Goal: Task Accomplishment & Management: Use online tool/utility

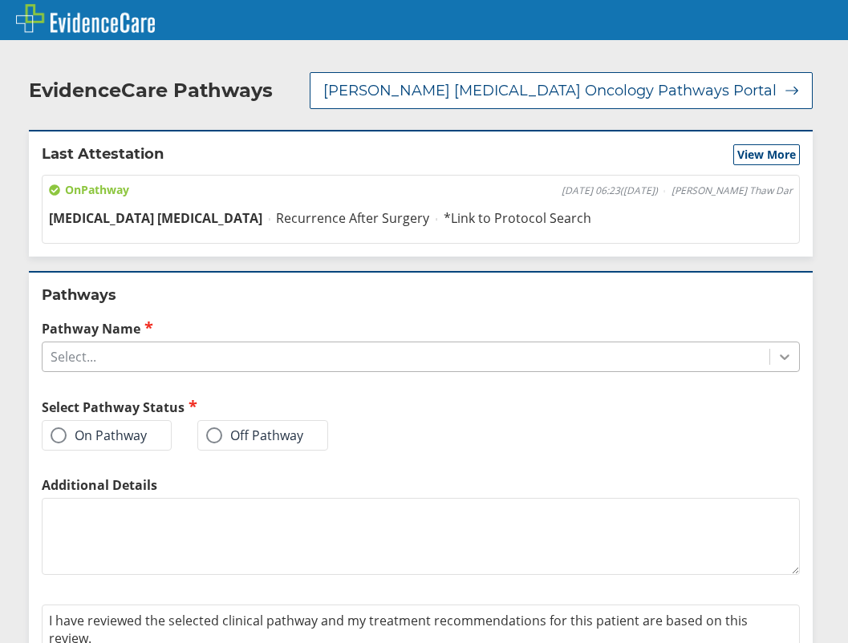
click at [776, 349] on icon at bounding box center [784, 357] width 16 height 16
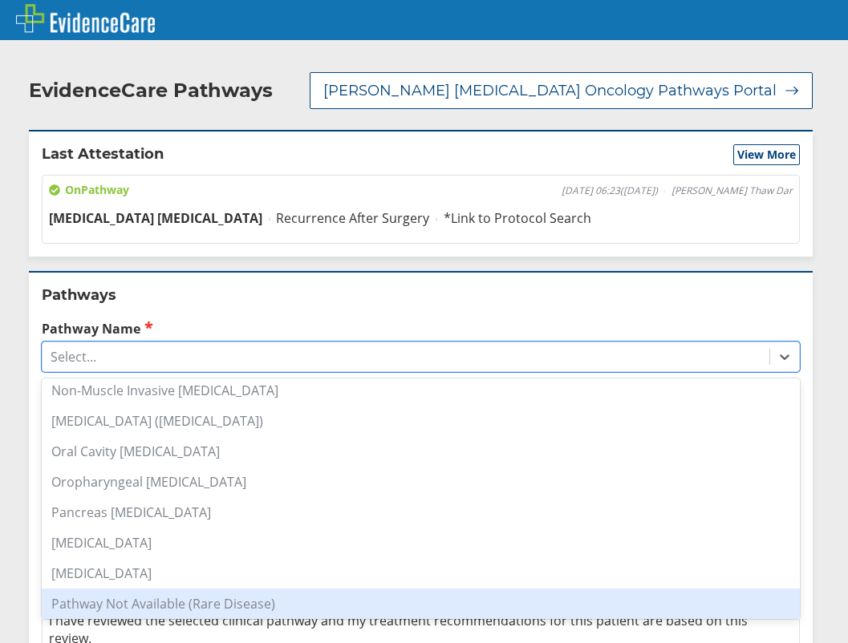
scroll to position [1203, 0]
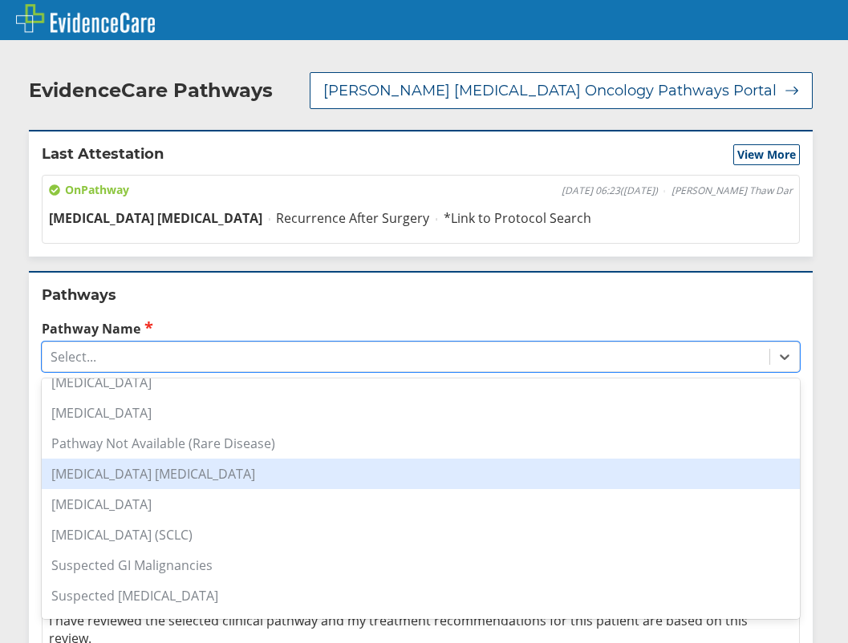
click at [119, 464] on div "[MEDICAL_DATA] [MEDICAL_DATA]" at bounding box center [421, 474] width 758 height 30
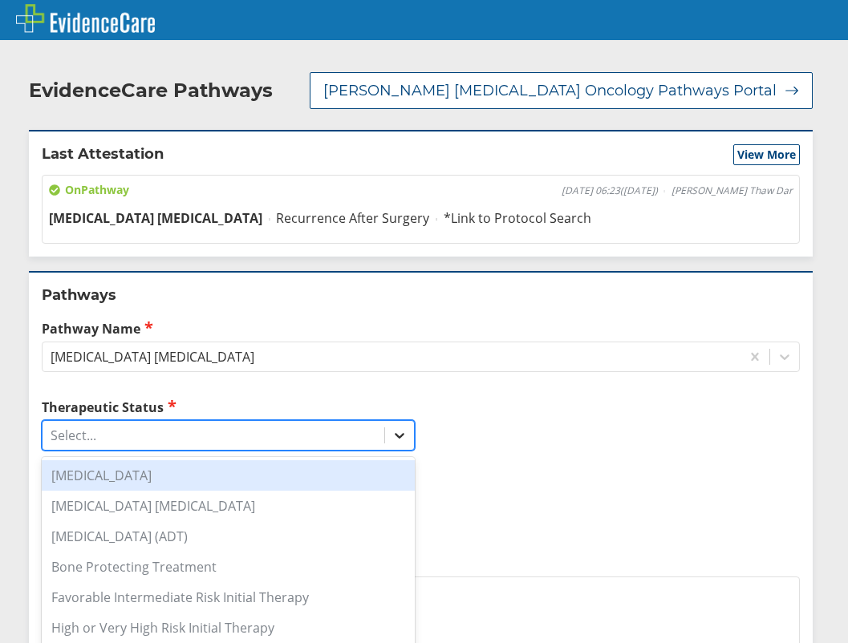
click at [395, 434] on icon at bounding box center [400, 437] width 10 height 6
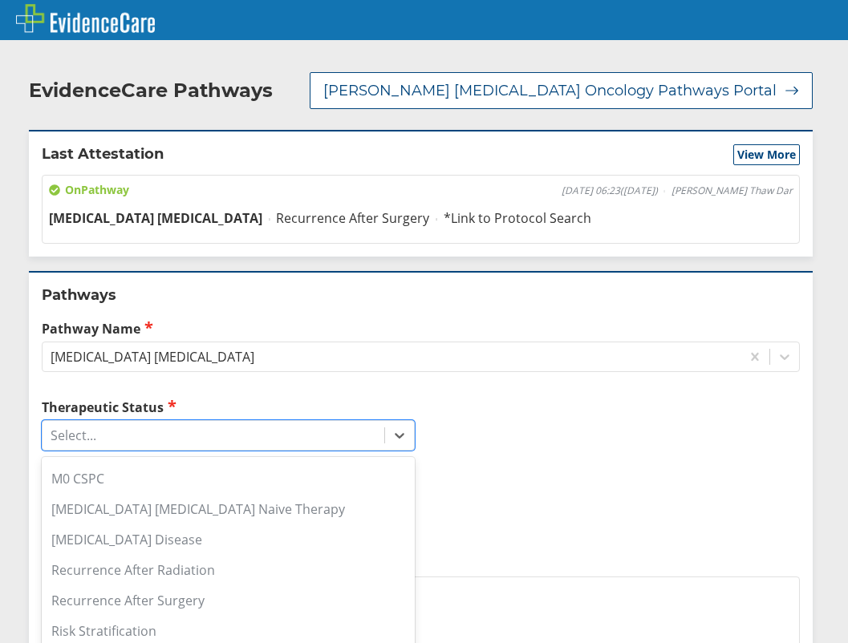
scroll to position [160, 0]
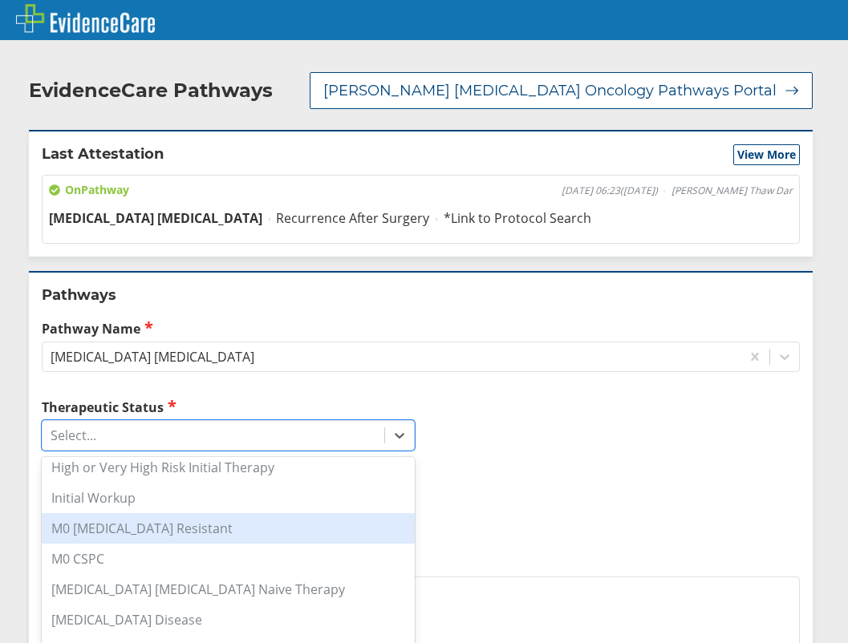
click at [164, 517] on div "M0 [MEDICAL_DATA] Resistant" at bounding box center [228, 528] width 373 height 30
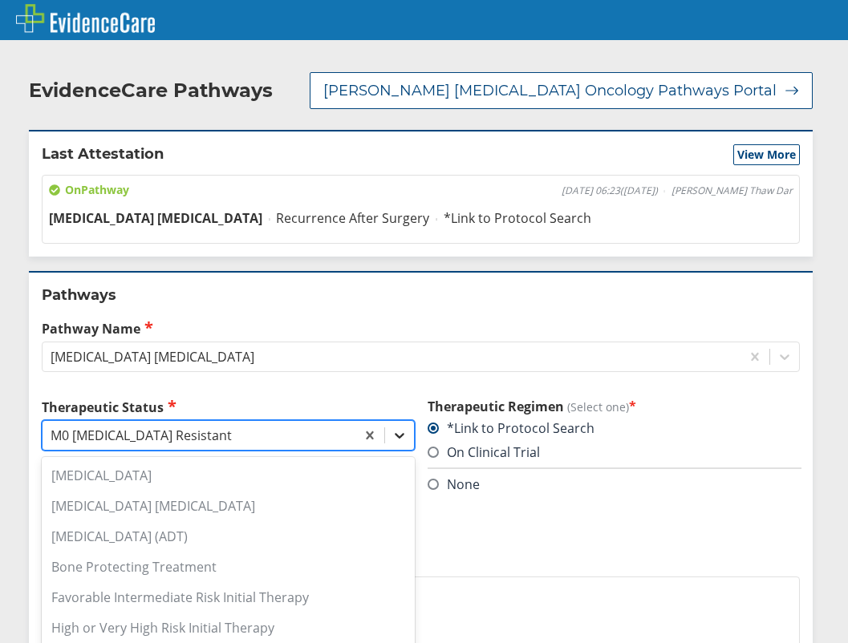
click at [391, 428] on icon at bounding box center [399, 436] width 16 height 16
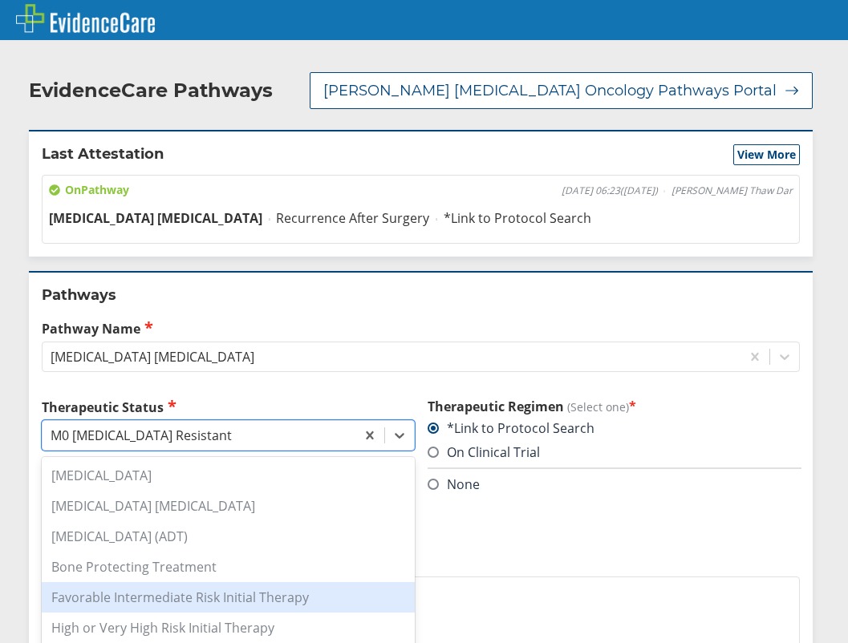
scroll to position [401, 0]
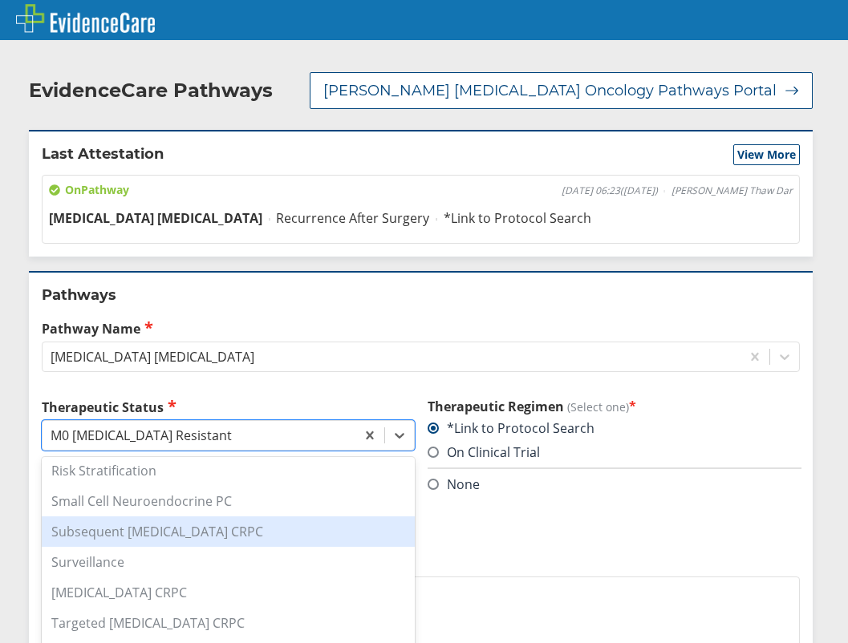
click at [188, 520] on div "Subsequent [MEDICAL_DATA] CRPC" at bounding box center [228, 532] width 373 height 30
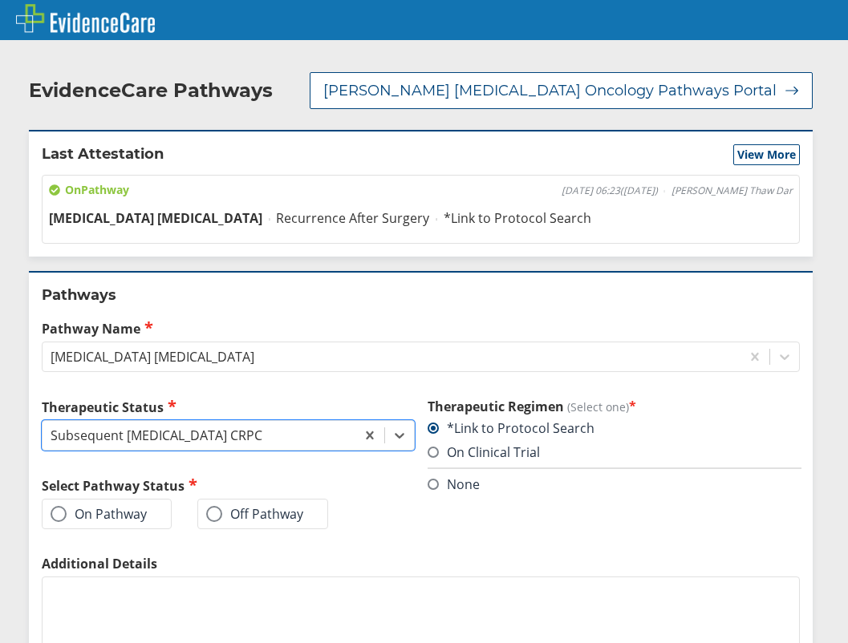
click at [65, 506] on span at bounding box center [59, 514] width 16 height 16
click at [0, 0] on input "On Pathway" at bounding box center [0, 0] width 0 height 0
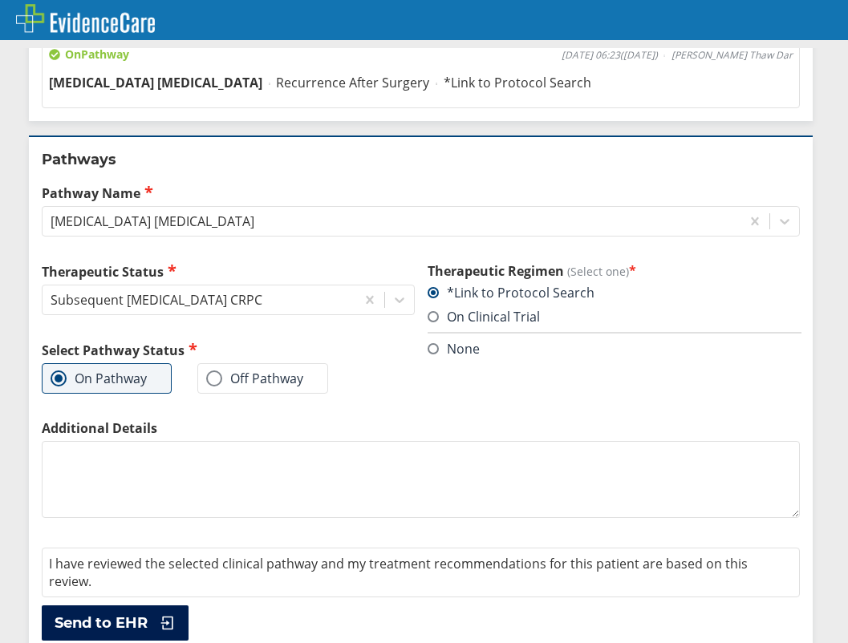
click at [133, 614] on span "Send to EHR" at bounding box center [101, 623] width 93 height 19
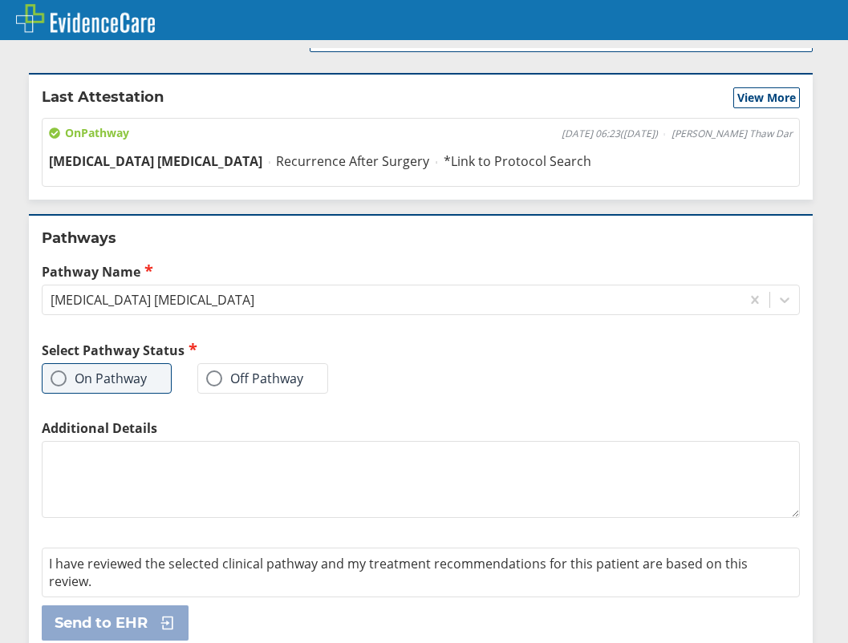
scroll to position [0, 0]
